Goal: Find specific page/section: Find specific page/section

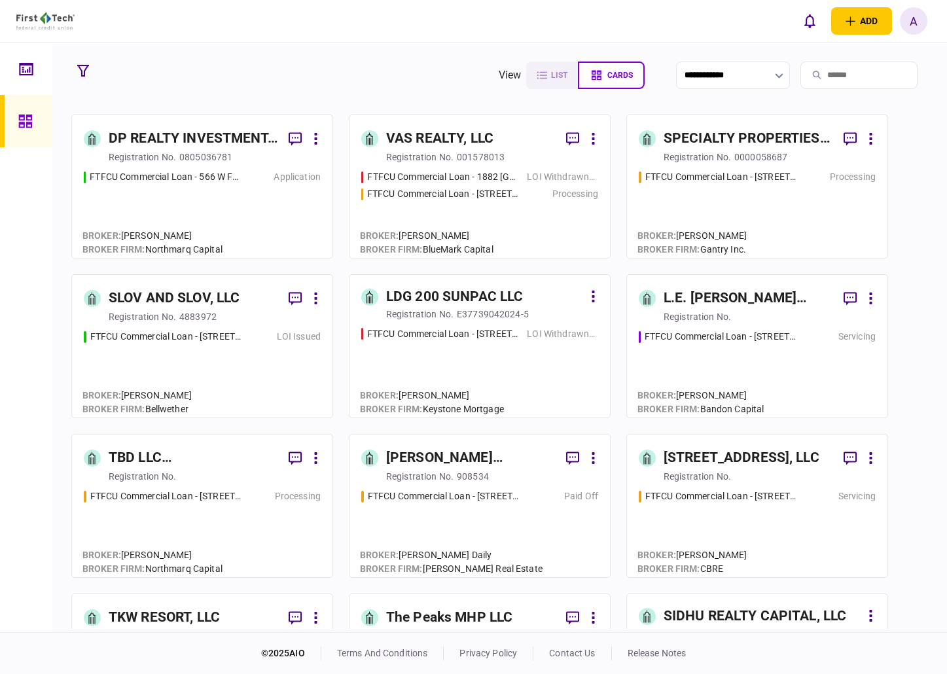
click at [11, 61] on link at bounding box center [26, 69] width 52 height 52
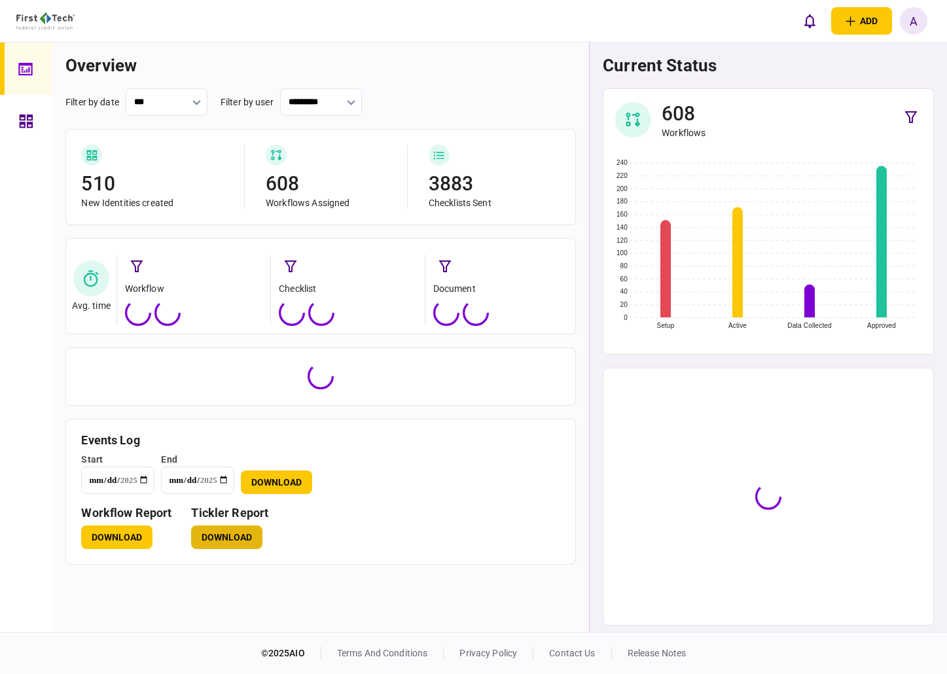
click at [238, 537] on button "Download" at bounding box center [226, 538] width 71 height 24
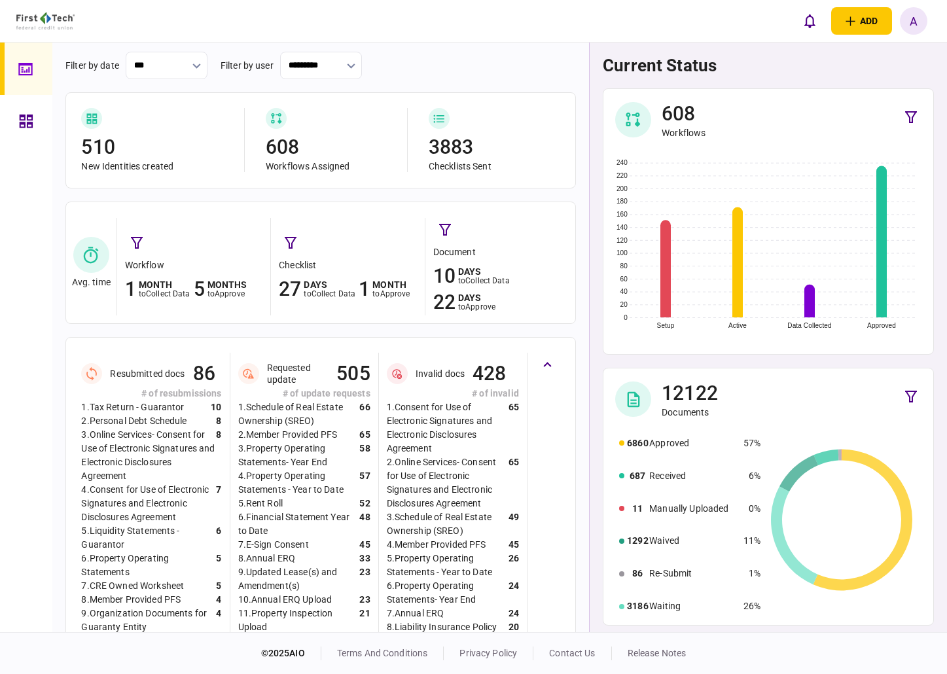
scroll to position [65, 0]
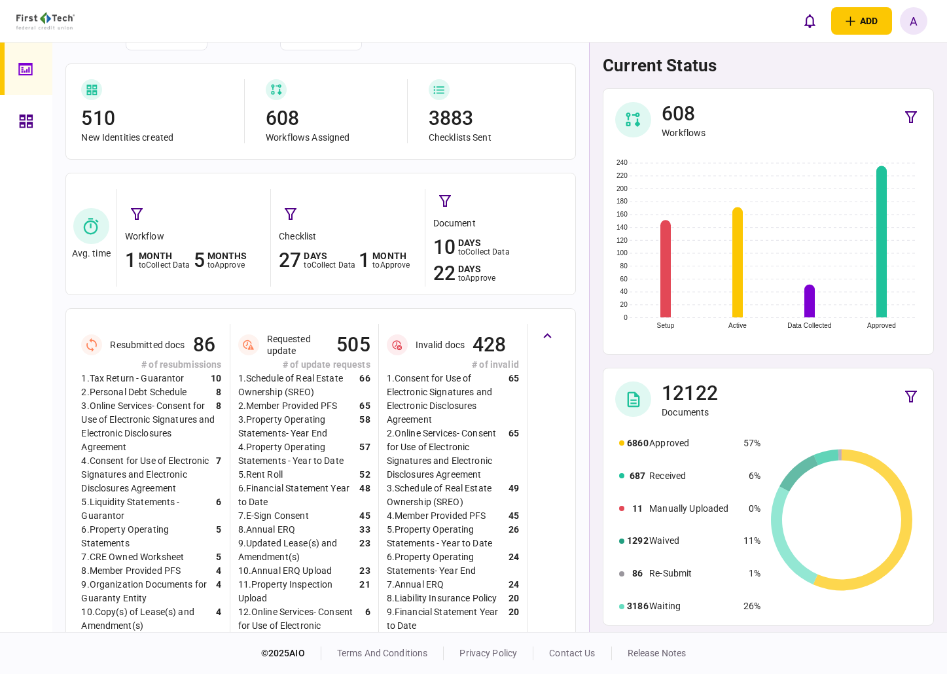
click at [22, 116] on icon at bounding box center [26, 121] width 13 height 13
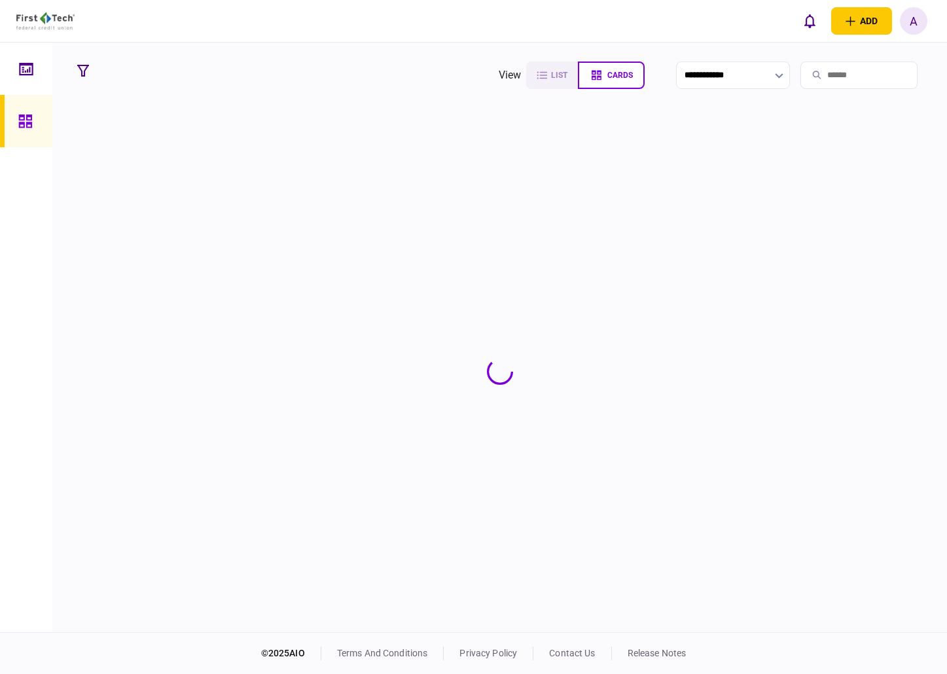
click at [817, 69] on input "search" at bounding box center [858, 75] width 117 height 27
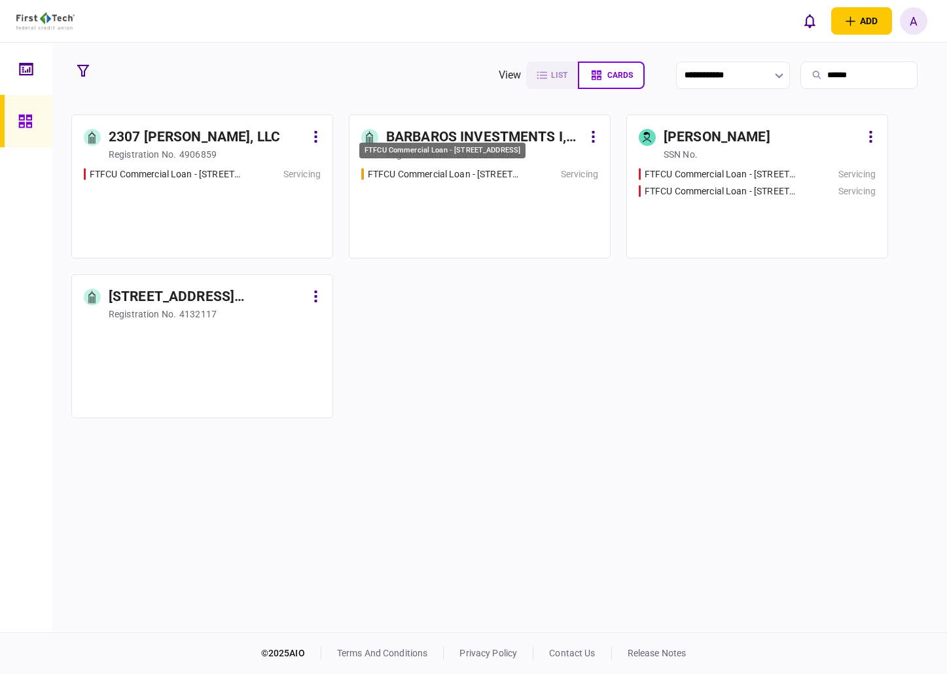
type input "******"
click at [484, 173] on div "FTFCU Commercial Loan - [STREET_ADDRESS]" at bounding box center [444, 175] width 152 height 14
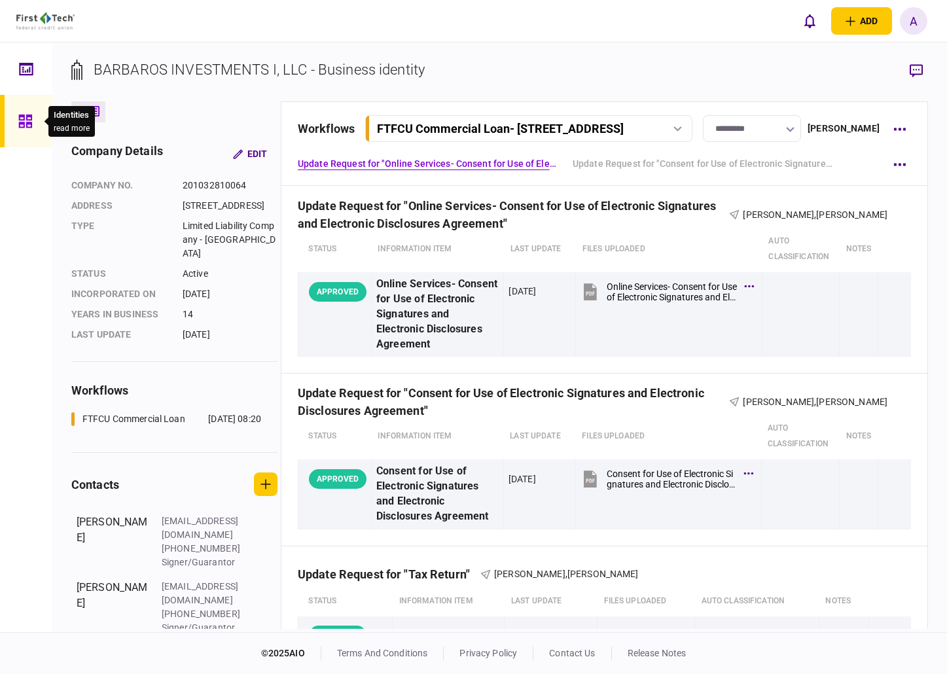
click at [33, 120] on div at bounding box center [28, 121] width 21 height 52
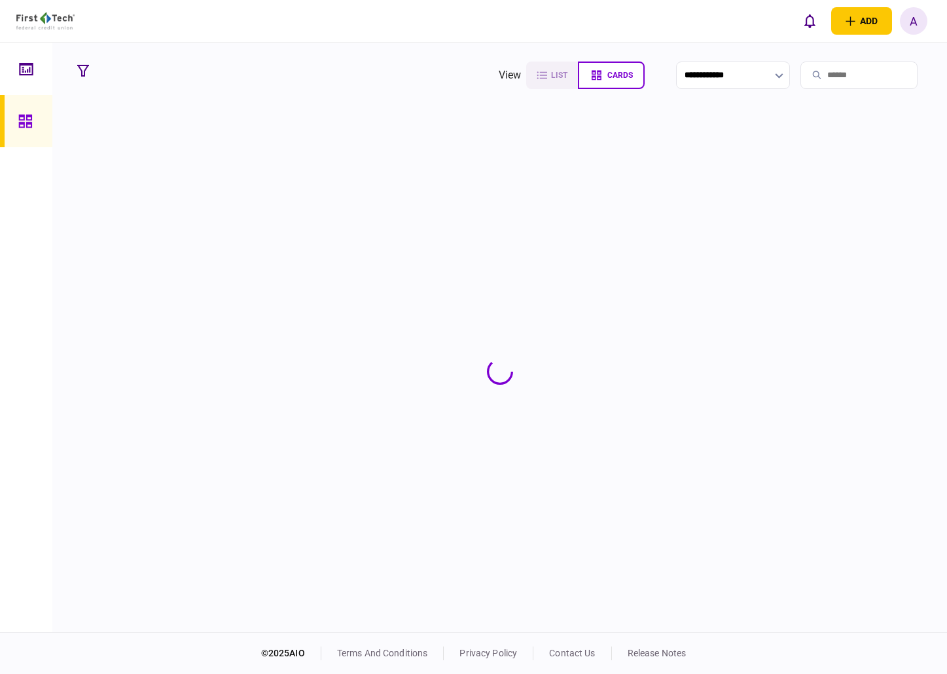
click at [824, 75] on input "search" at bounding box center [858, 75] width 117 height 27
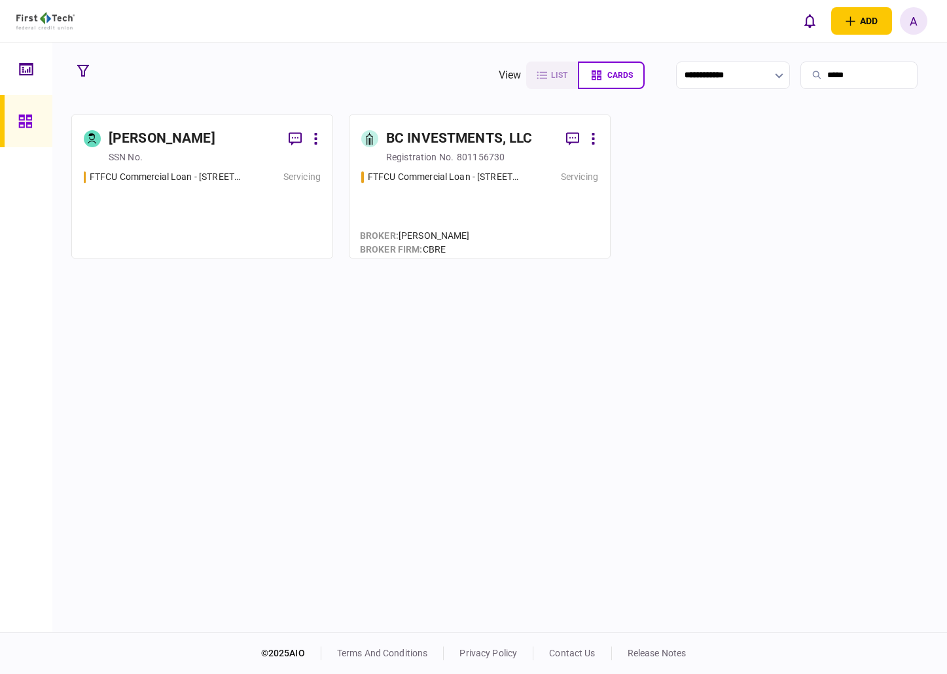
type input "*****"
click at [164, 143] on div "[PERSON_NAME]" at bounding box center [162, 138] width 107 height 21
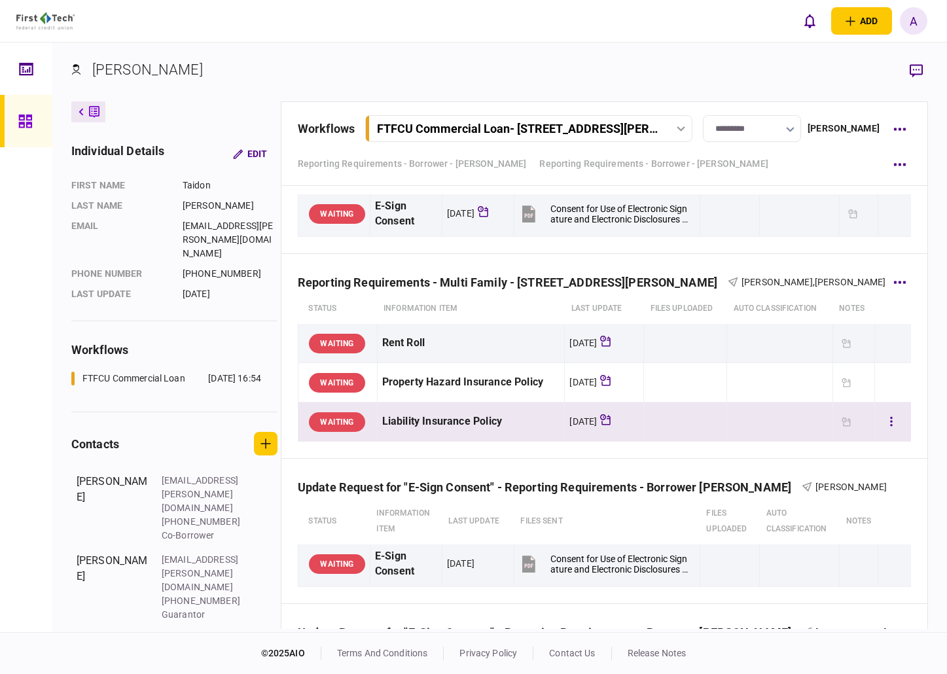
scroll to position [209, 0]
